Goal: Task Accomplishment & Management: Use online tool/utility

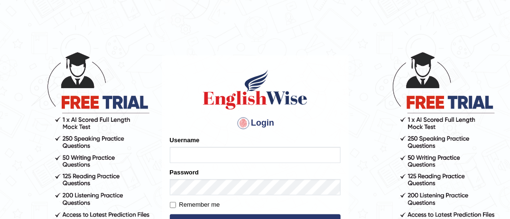
type input "MusekawalyaBota"
click at [174, 206] on input "Remember me" at bounding box center [173, 205] width 6 height 6
checkbox input "true"
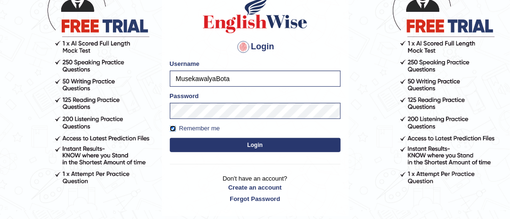
scroll to position [88, 0]
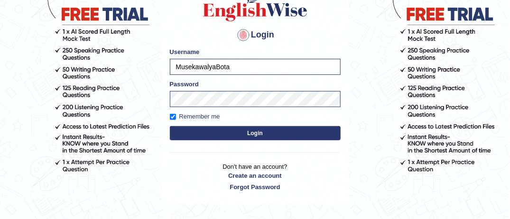
click at [276, 130] on button "Login" at bounding box center [255, 133] width 171 height 14
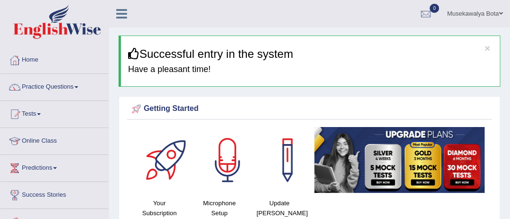
click at [59, 141] on link "Online Class" at bounding box center [54, 140] width 108 height 24
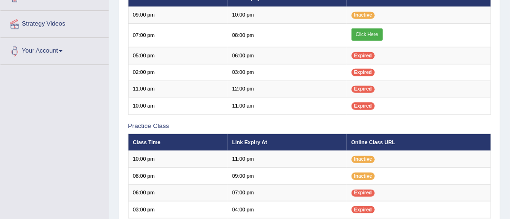
scroll to position [171, 0]
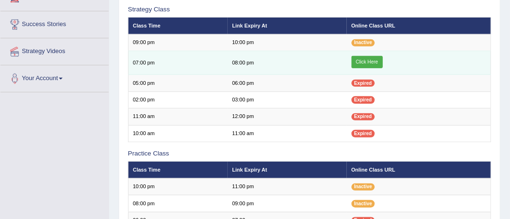
click at [366, 58] on link "Click Here" at bounding box center [366, 62] width 31 height 12
